Goal: Find contact information: Find contact information

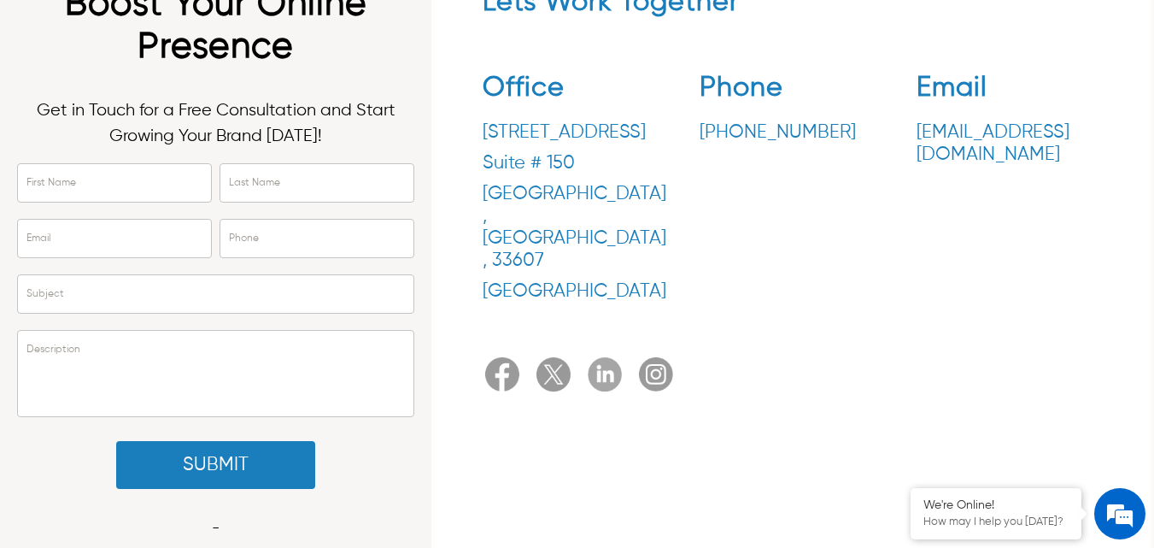
scroll to position [85, 0]
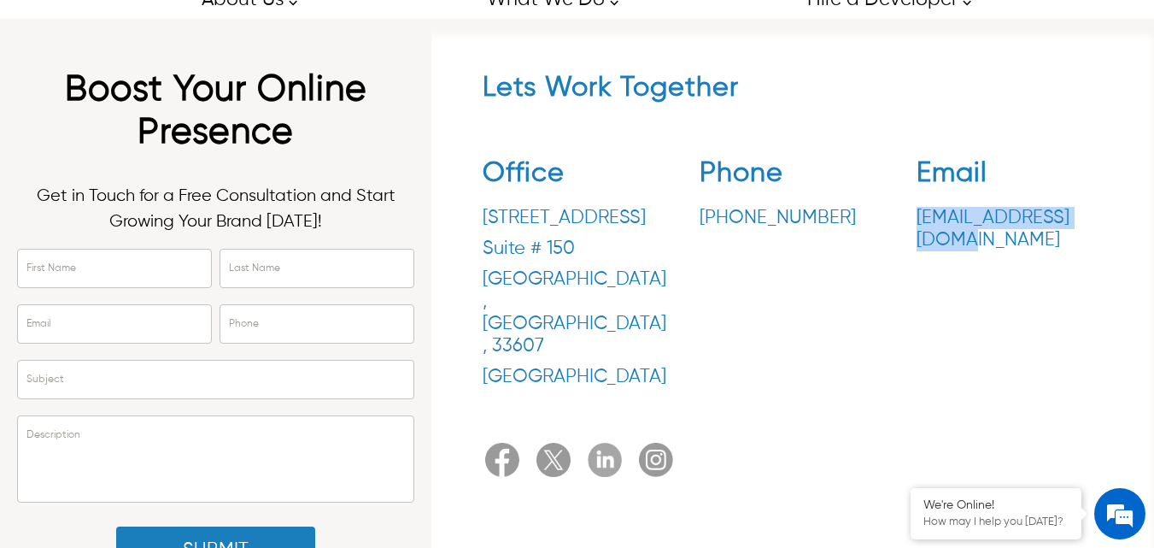
drag, startPoint x: 914, startPoint y: 225, endPoint x: 1113, endPoint y: 229, distance: 199.1
click at [1113, 229] on div "Lets Work Together Office [STREET_ADDRESS] Phone [PHONE_NUMBER] Email [EMAIL_AD…" at bounding box center [793, 278] width 706 height 413
drag, startPoint x: 913, startPoint y: 220, endPoint x: 1088, endPoint y: 218, distance: 175.1
click at [1088, 218] on div "Office [STREET_ADDRESS] Phone [PHONE_NUMBER] Email [EMAIL_ADDRESS][DOMAIN_NAME]" at bounding box center [793, 276] width 621 height 265
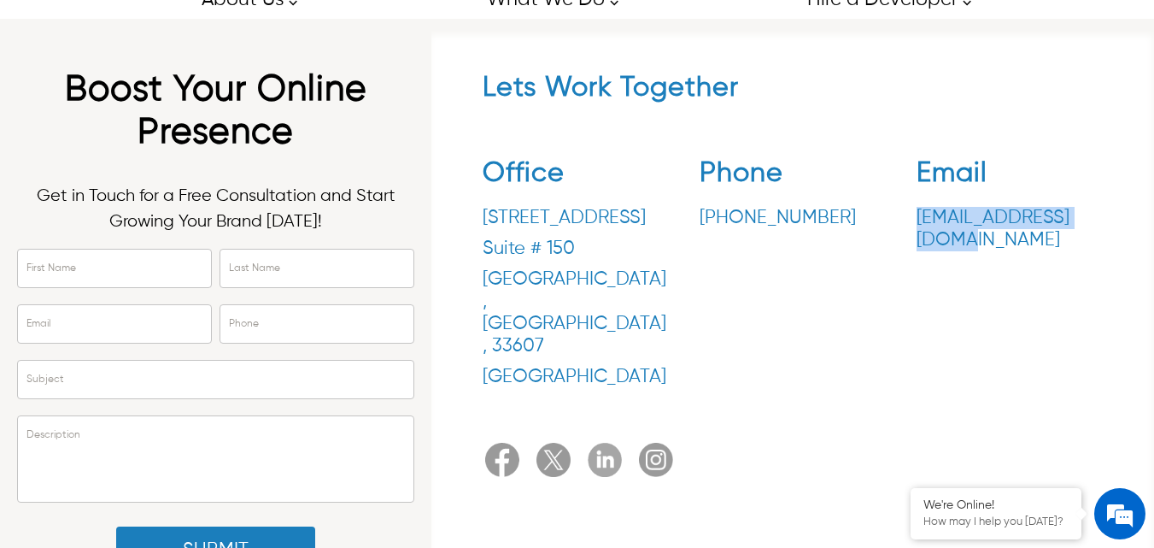
copy p "[EMAIL_ADDRESS][DOMAIN_NAME]"
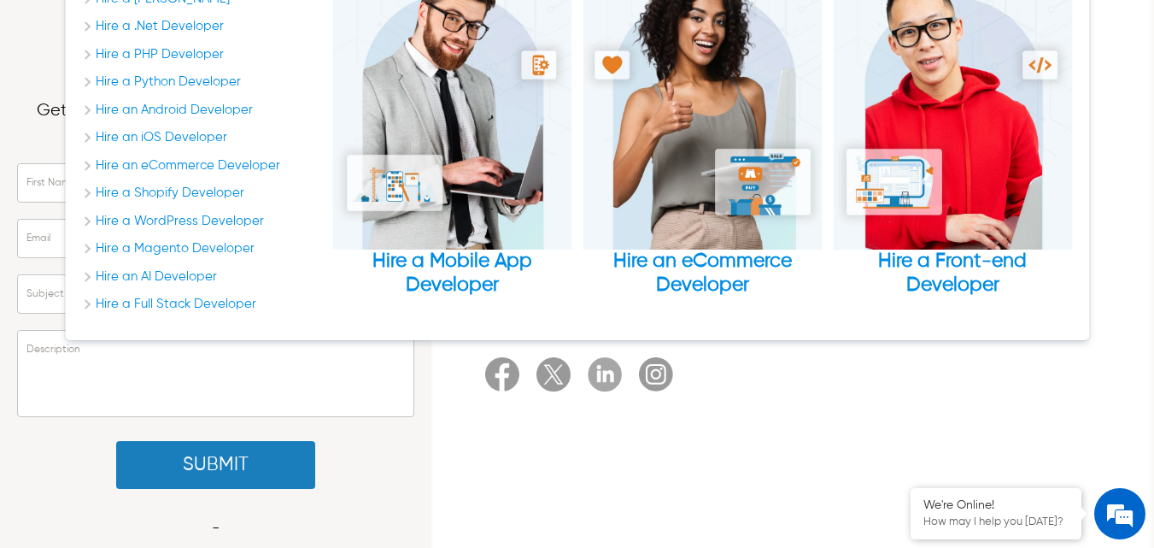
scroll to position [256, 0]
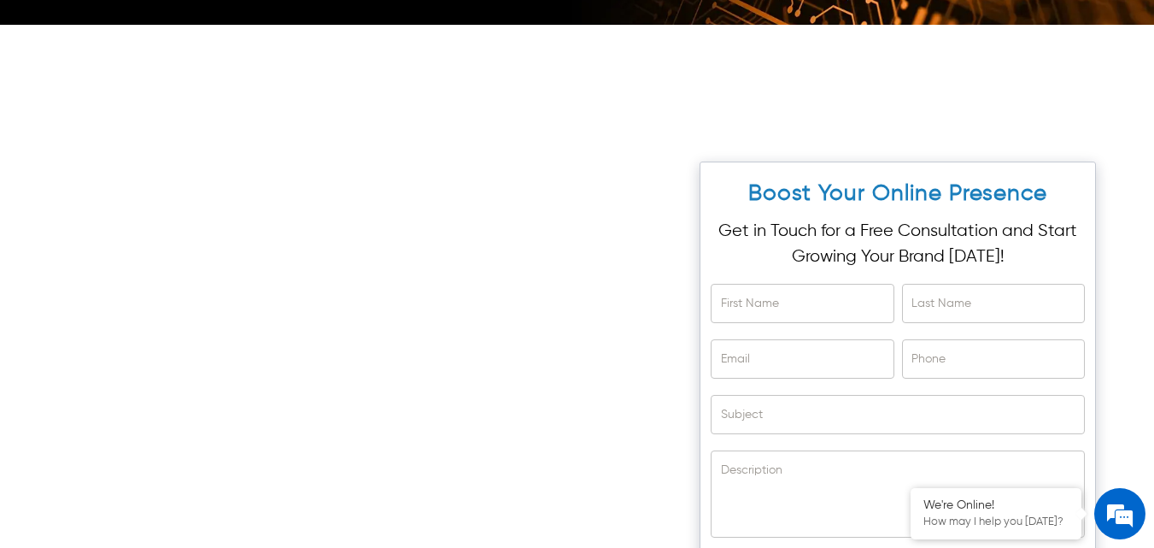
scroll to position [5932, 0]
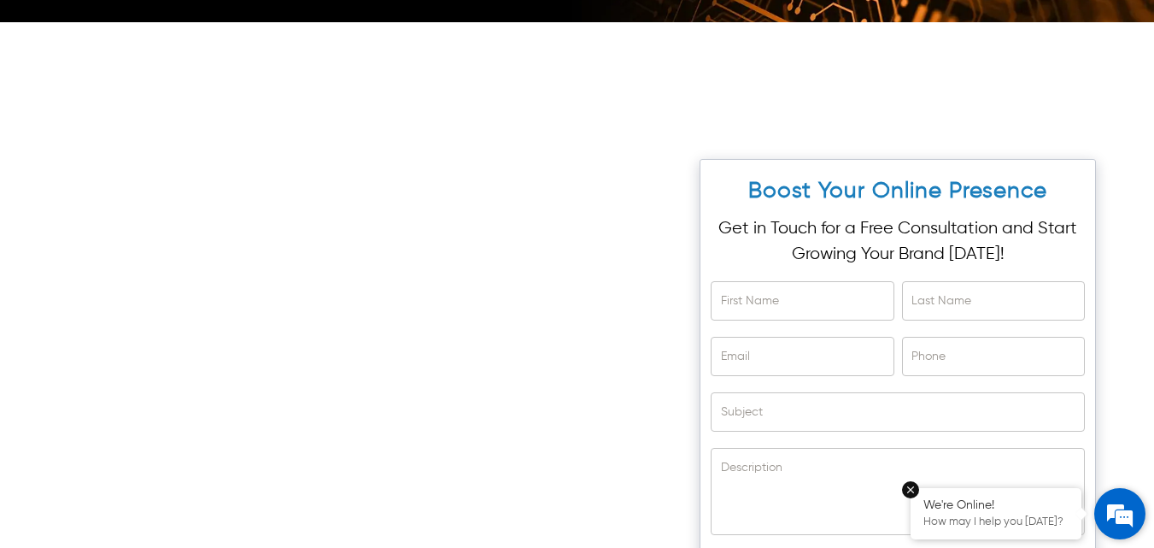
click at [1035, 525] on p "How may I help you [DATE]?" at bounding box center [995, 522] width 145 height 14
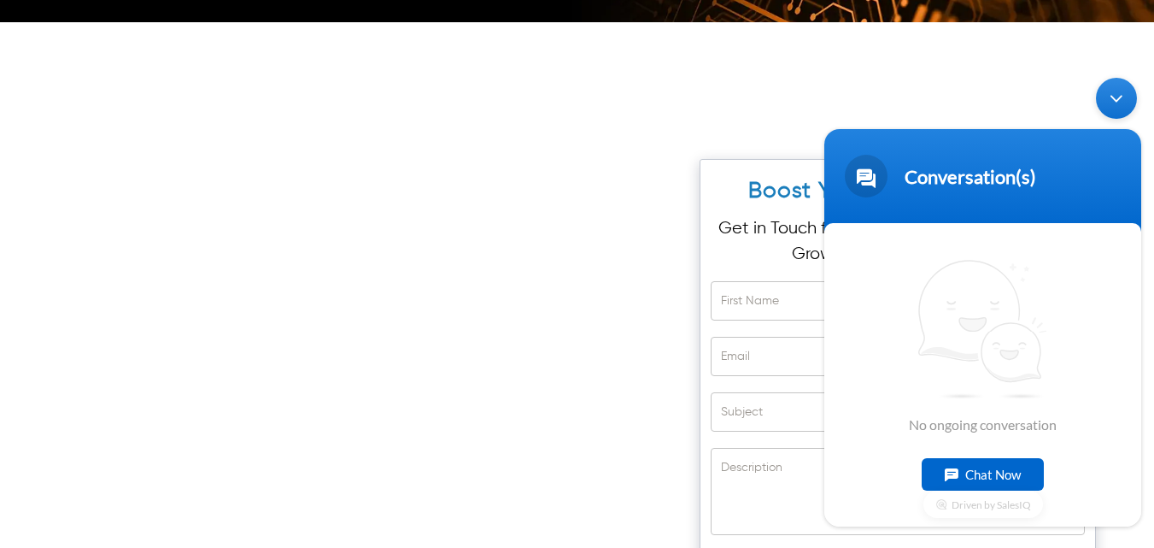
click at [991, 466] on div "Chat Now" at bounding box center [983, 474] width 122 height 32
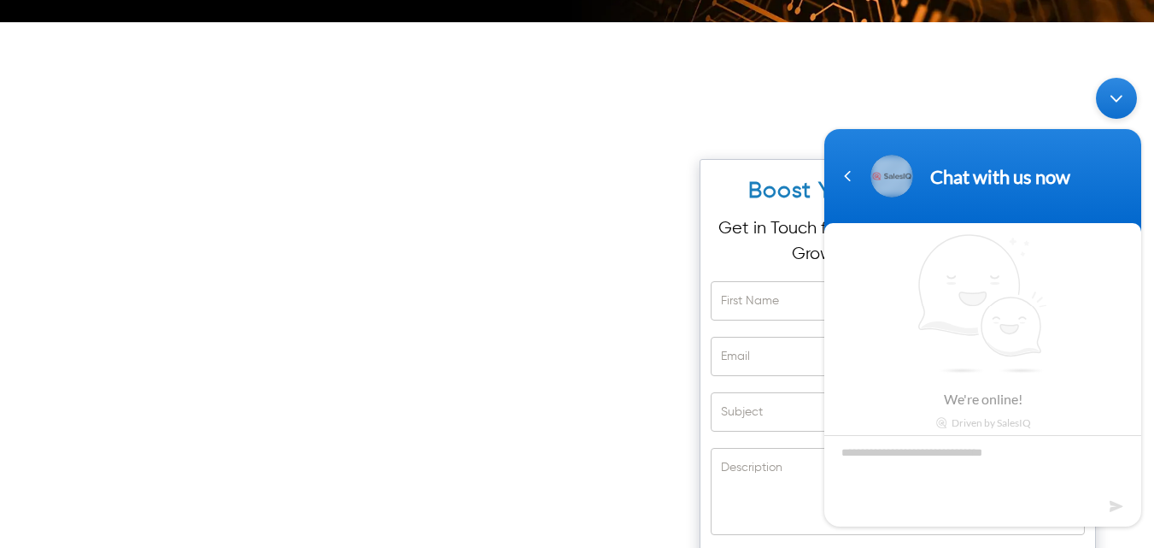
click at [1124, 105] on div "Minimize live chat window" at bounding box center [1116, 98] width 41 height 41
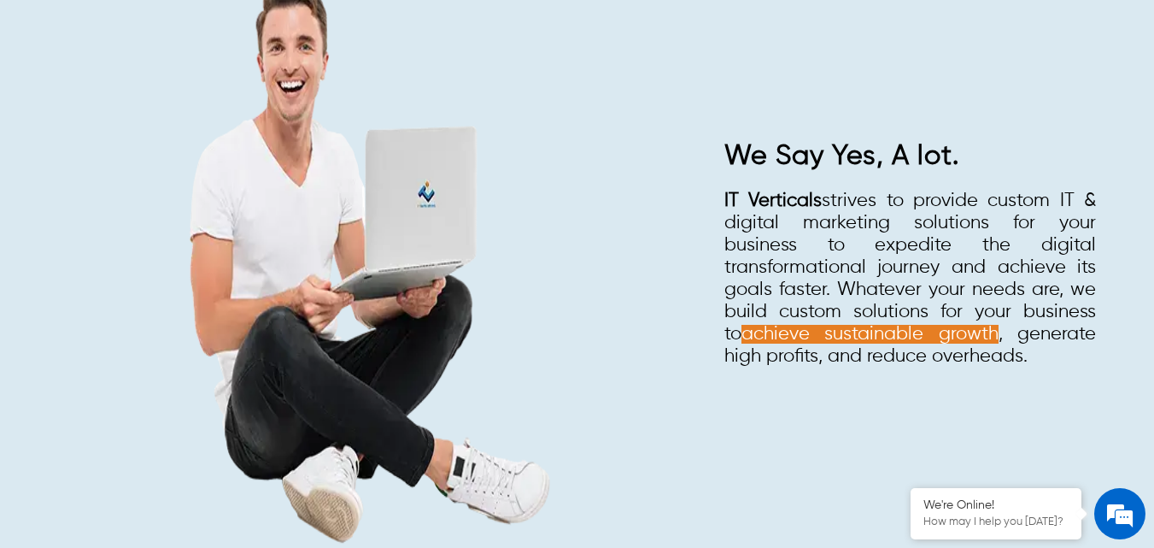
scroll to position [5078, 0]
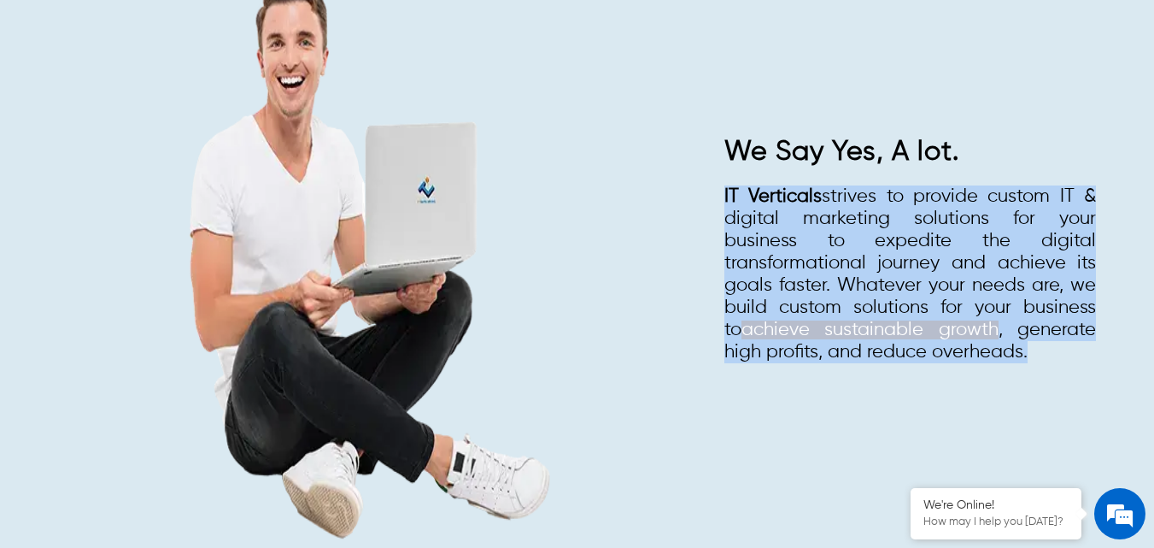
drag, startPoint x: 712, startPoint y: 195, endPoint x: 993, endPoint y: 349, distance: 321.5
copy span "IT Verticals strives to provide custom IT & digital marketing solutions for you…"
